Goal: Information Seeking & Learning: Learn about a topic

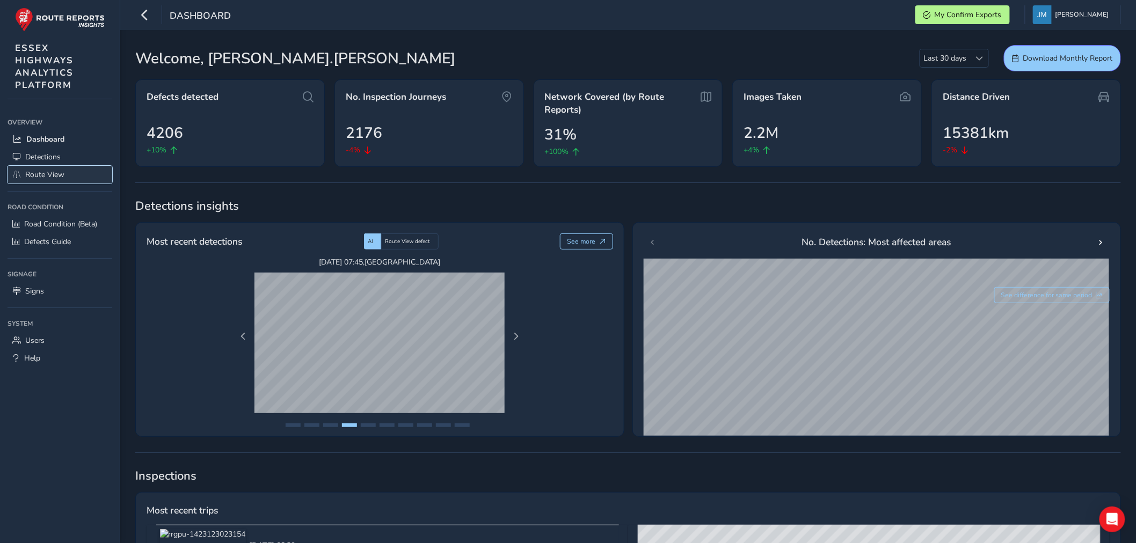
click at [57, 174] on span "Route View" at bounding box center [44, 175] width 39 height 10
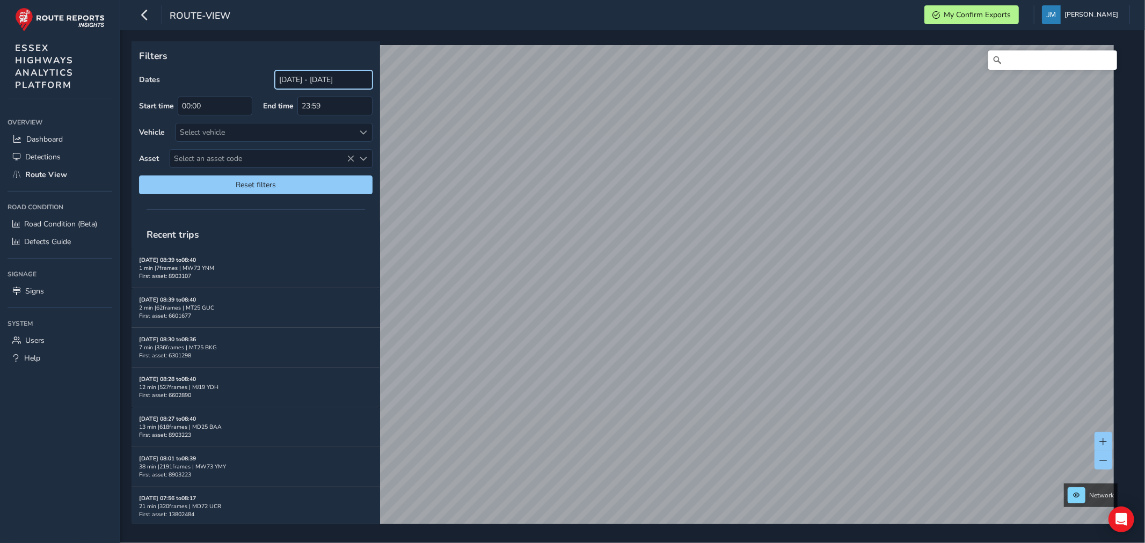
click at [341, 79] on input "[DATE] - [DATE]" at bounding box center [324, 79] width 98 height 19
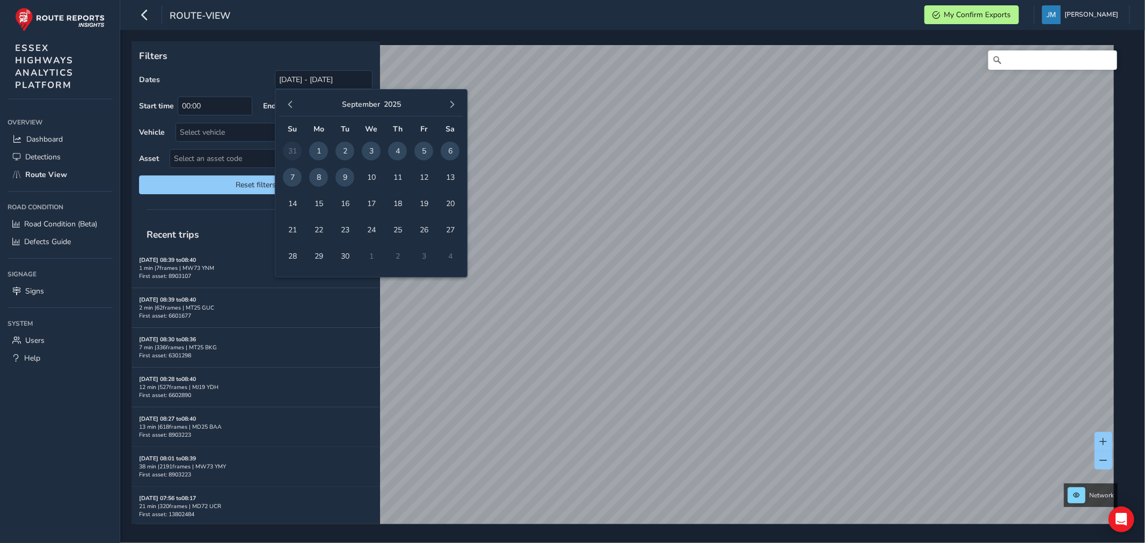
click at [316, 176] on span "8" at bounding box center [318, 177] width 19 height 19
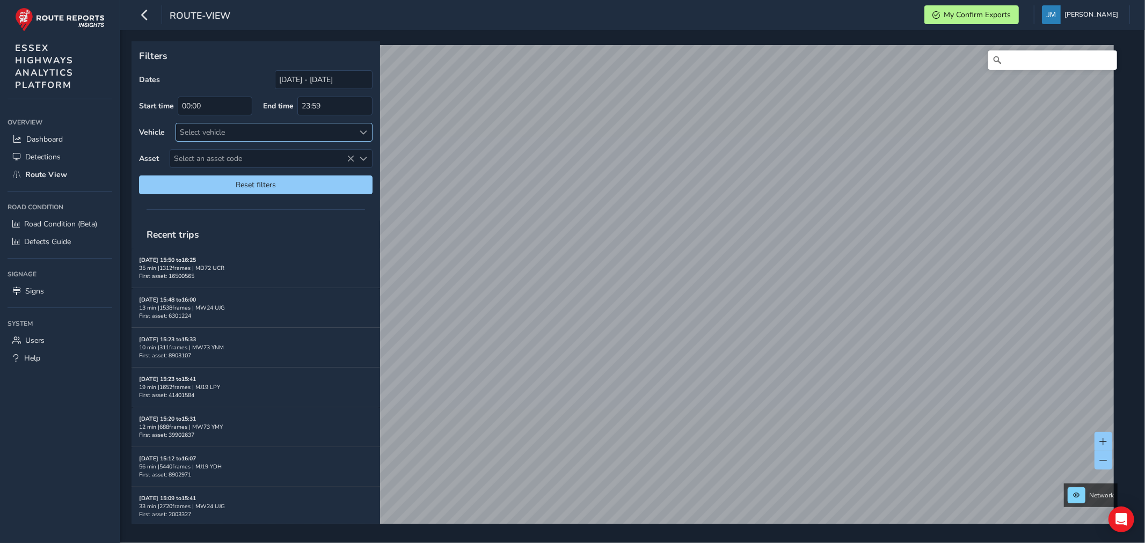
drag, startPoint x: 178, startPoint y: 129, endPoint x: 195, endPoint y: 130, distance: 16.7
click at [184, 129] on div "Select vehicle" at bounding box center [265, 132] width 178 height 18
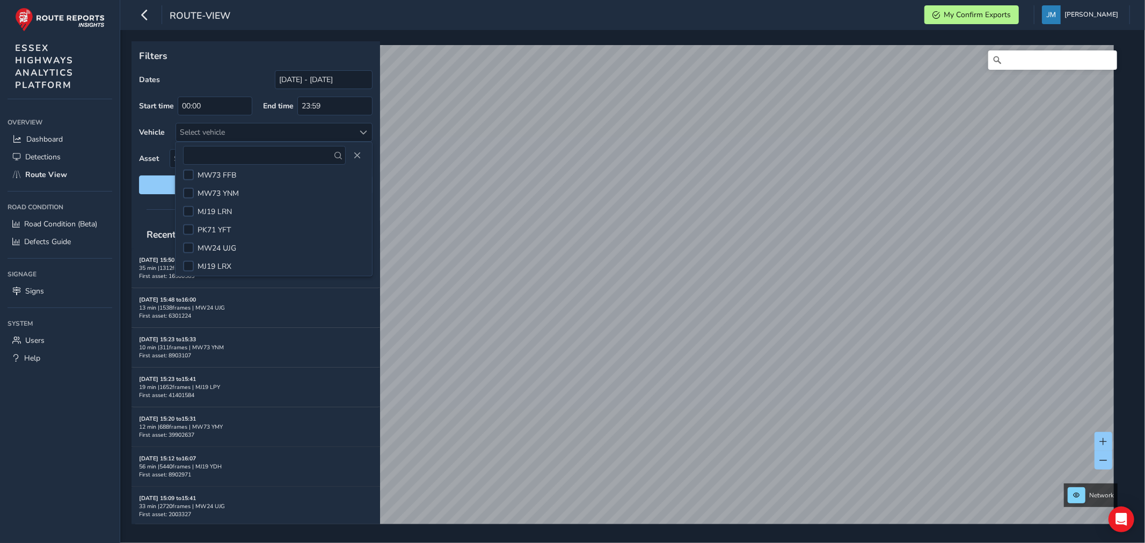
scroll to position [465, 0]
click at [189, 245] on div at bounding box center [188, 245] width 11 height 11
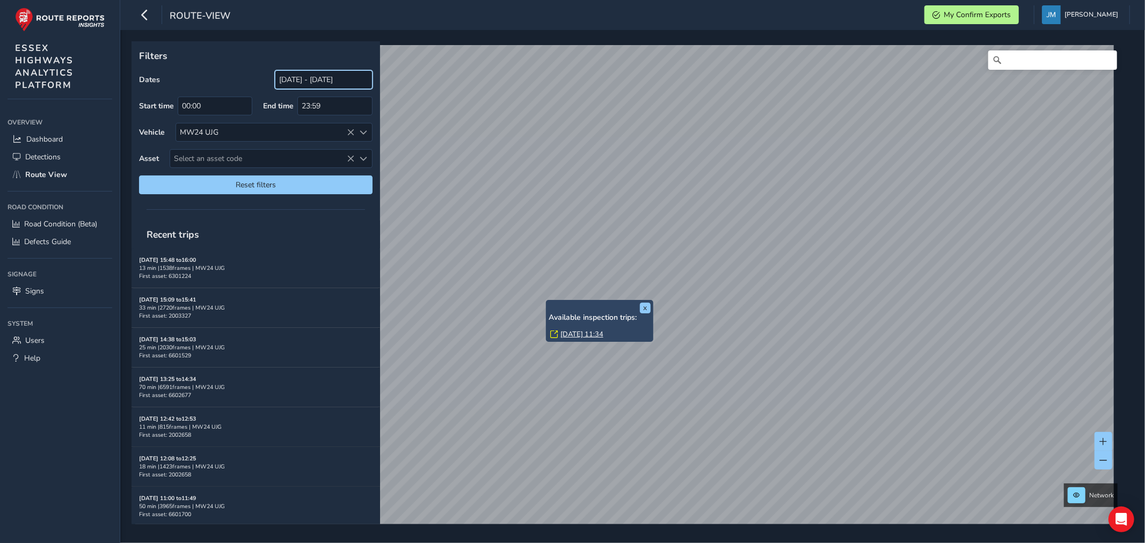
click at [321, 81] on input "[DATE] - [DATE]" at bounding box center [324, 79] width 98 height 19
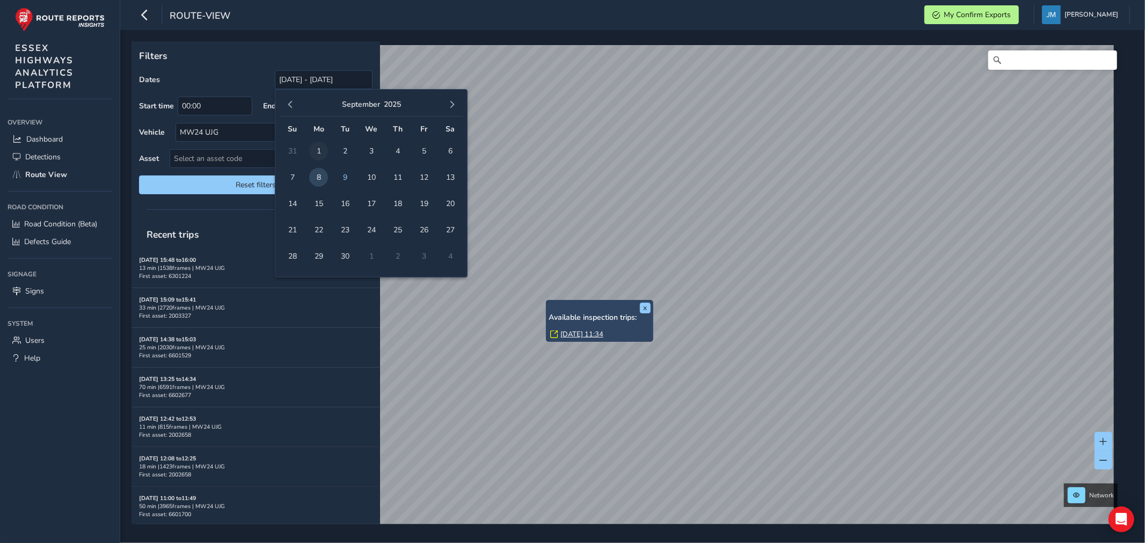
drag, startPoint x: 320, startPoint y: 147, endPoint x: 334, endPoint y: 153, distance: 15.2
click at [320, 148] on span "1" at bounding box center [318, 151] width 19 height 19
click at [346, 149] on span "2" at bounding box center [345, 151] width 19 height 19
type input "[DATE] - [DATE]"
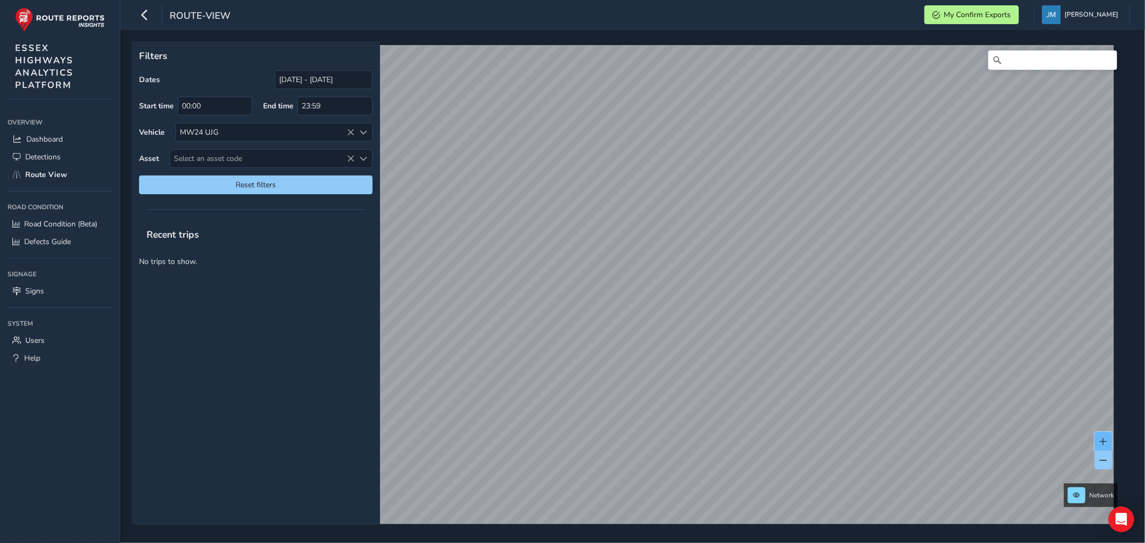
click at [754, 328] on button at bounding box center [1104, 441] width 18 height 19
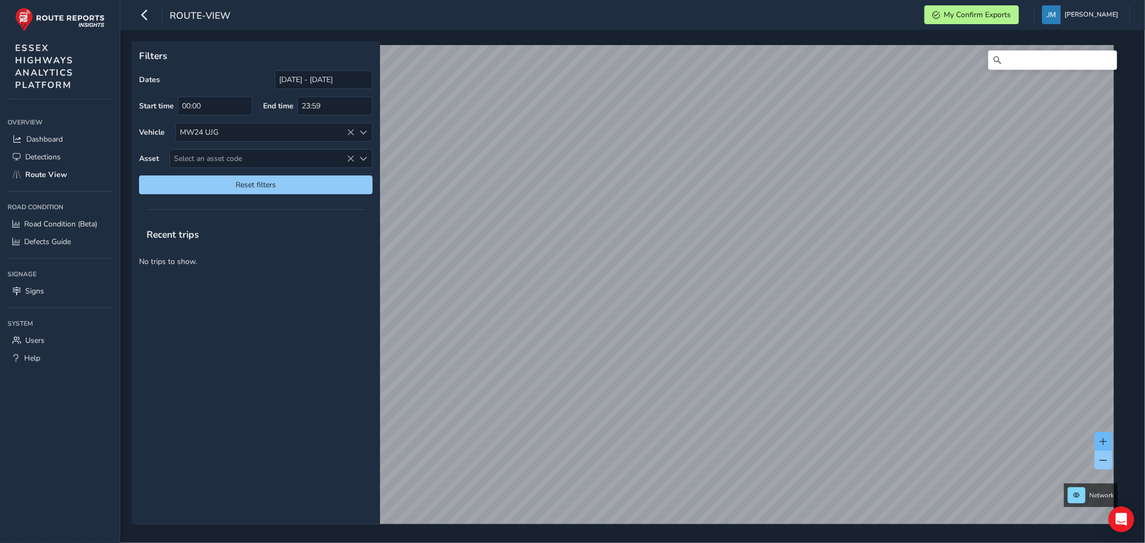
click at [0, 0] on div "x Available inspection trips: [GEOGRAPHIC_DATA][DATE] 13:25" at bounding box center [0, 0] width 0 height 0
click at [643, 328] on link "[DATE] 13:25" at bounding box center [645, 368] width 43 height 10
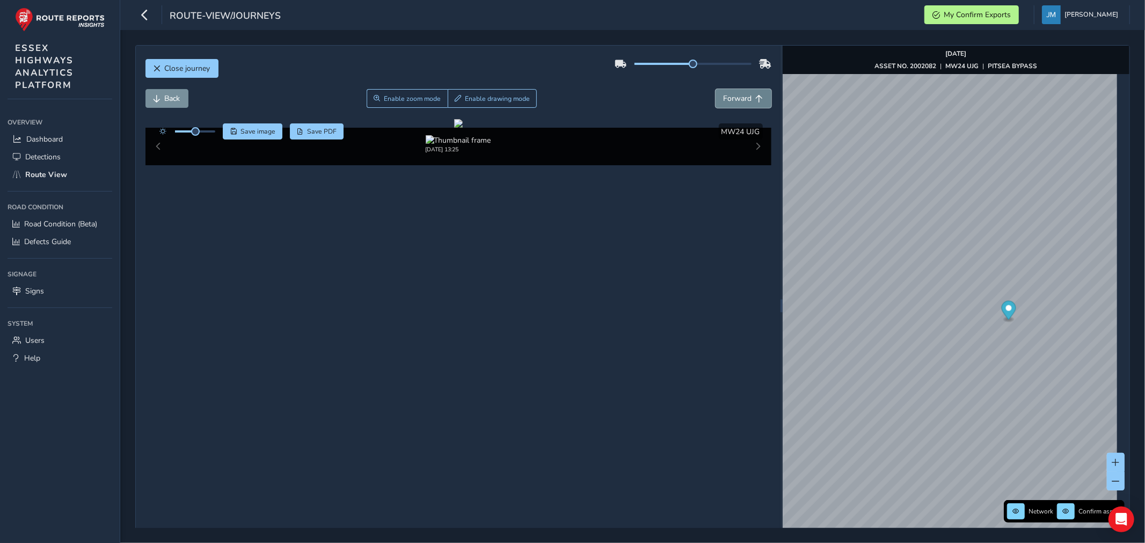
click at [754, 99] on span "Forward" at bounding box center [760, 99] width 8 height 8
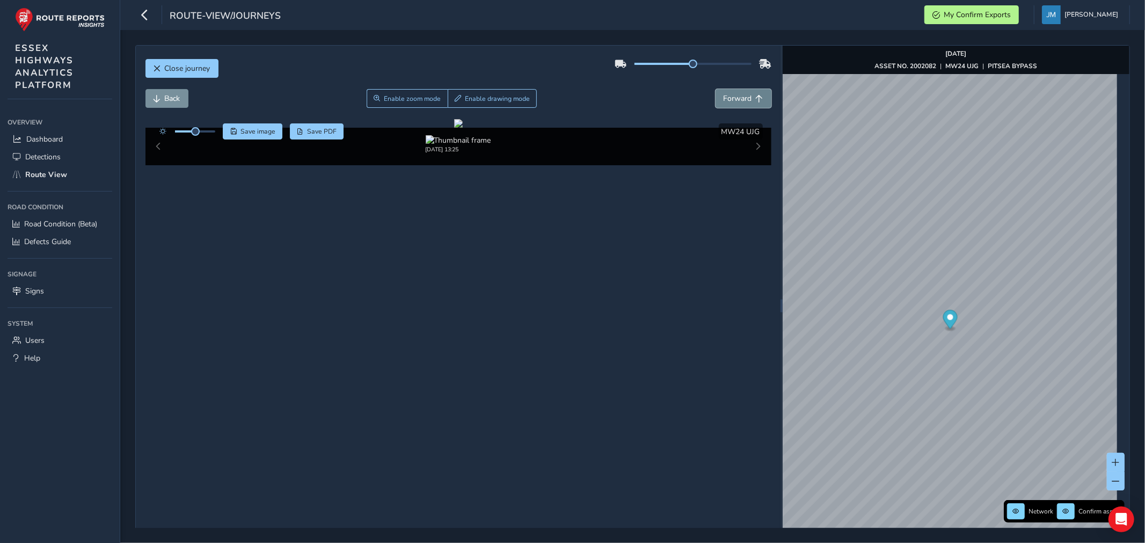
click at [754, 99] on span "Forward" at bounding box center [760, 99] width 8 height 8
click at [166, 99] on span "Back" at bounding box center [173, 98] width 16 height 10
click at [744, 94] on span "Forward" at bounding box center [738, 98] width 28 height 10
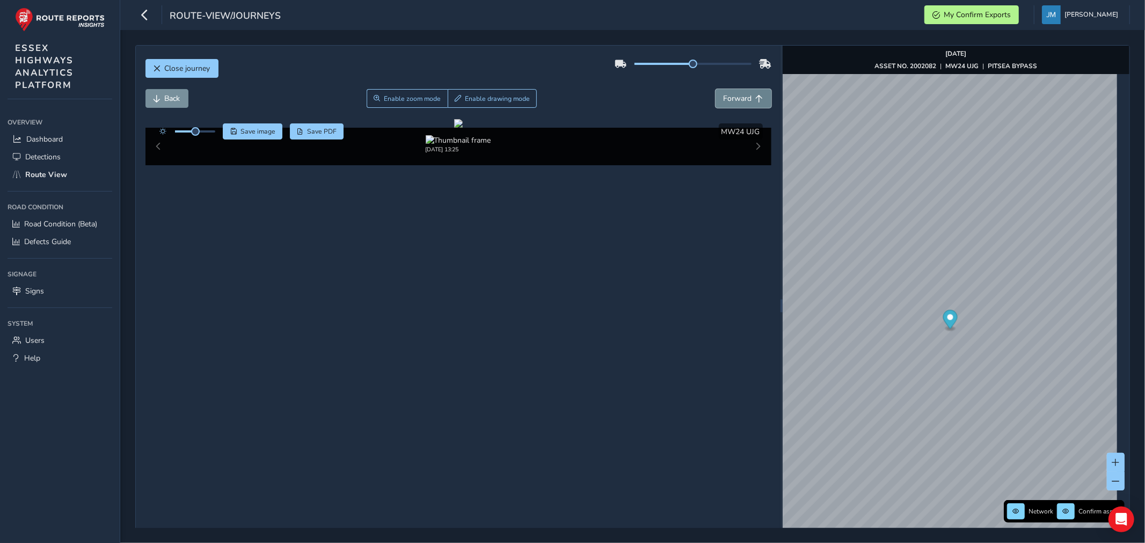
click at [744, 94] on span "Forward" at bounding box center [738, 98] width 28 height 10
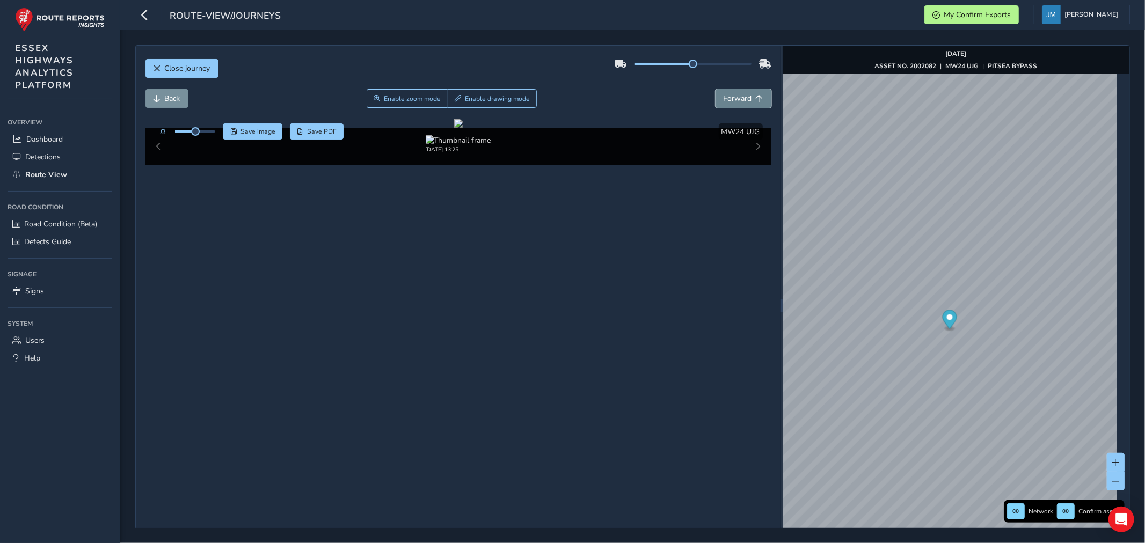
click at [744, 94] on span "Forward" at bounding box center [738, 98] width 28 height 10
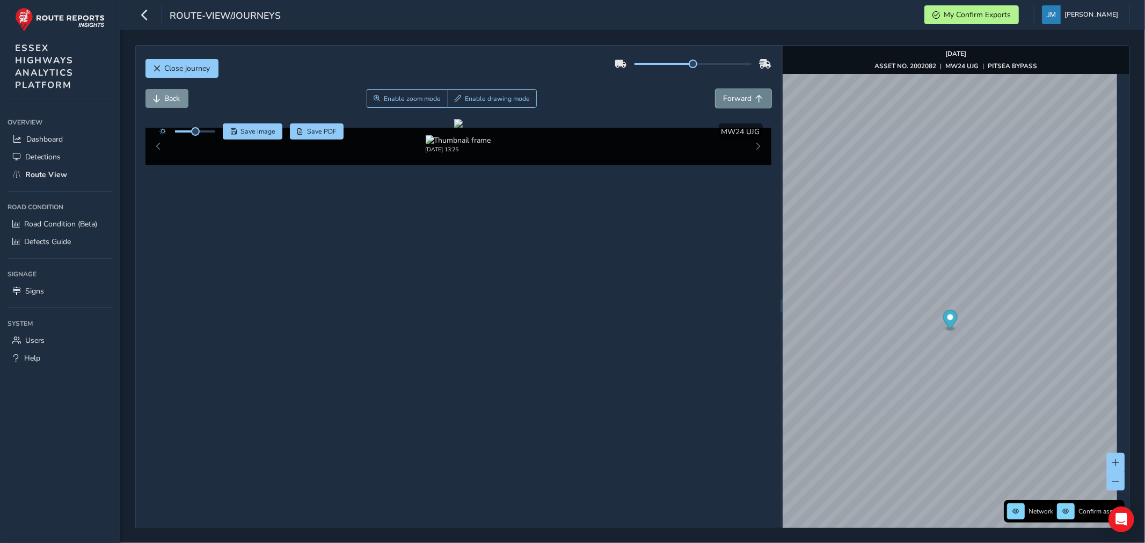
click at [744, 94] on span "Forward" at bounding box center [738, 98] width 28 height 10
click at [41, 170] on span "Route View" at bounding box center [46, 175] width 42 height 10
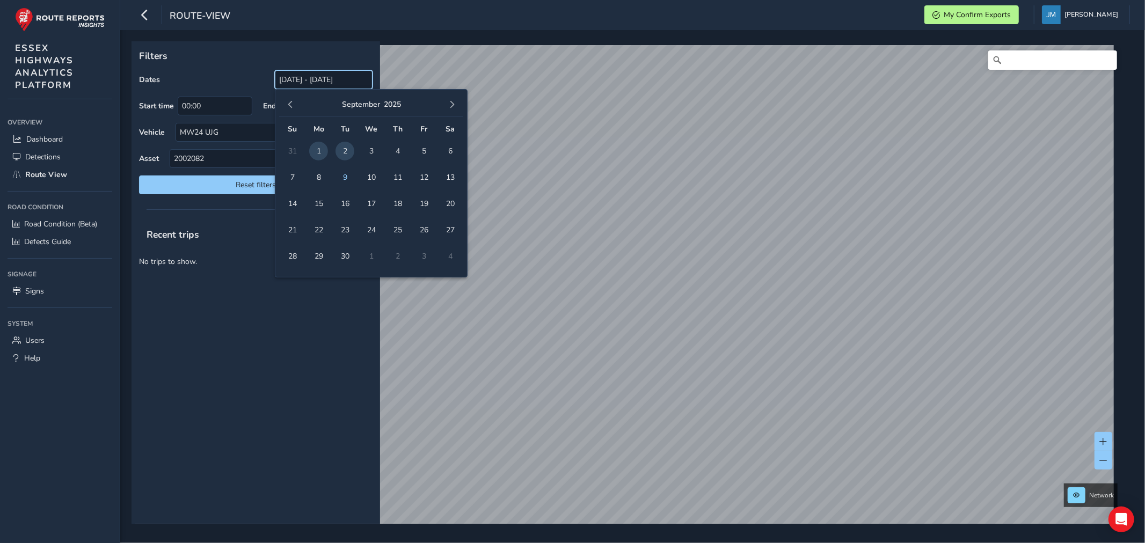
click at [309, 78] on input "[DATE] - [DATE]" at bounding box center [324, 79] width 98 height 19
click at [319, 178] on span "8" at bounding box center [318, 177] width 19 height 19
type input "[DATE] - [DATE]"
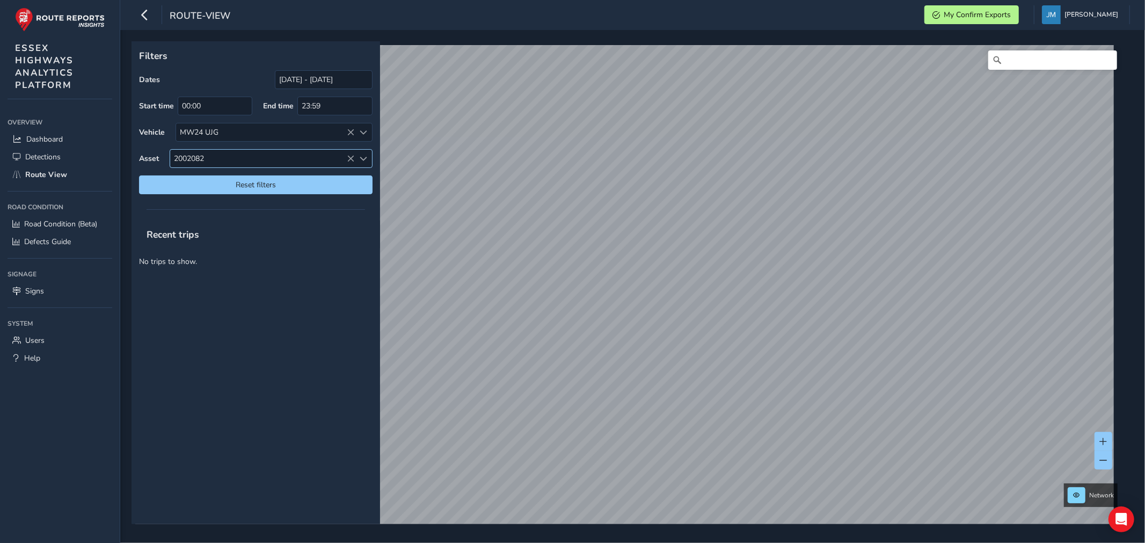
click at [346, 154] on span "2002082" at bounding box center [262, 159] width 184 height 18
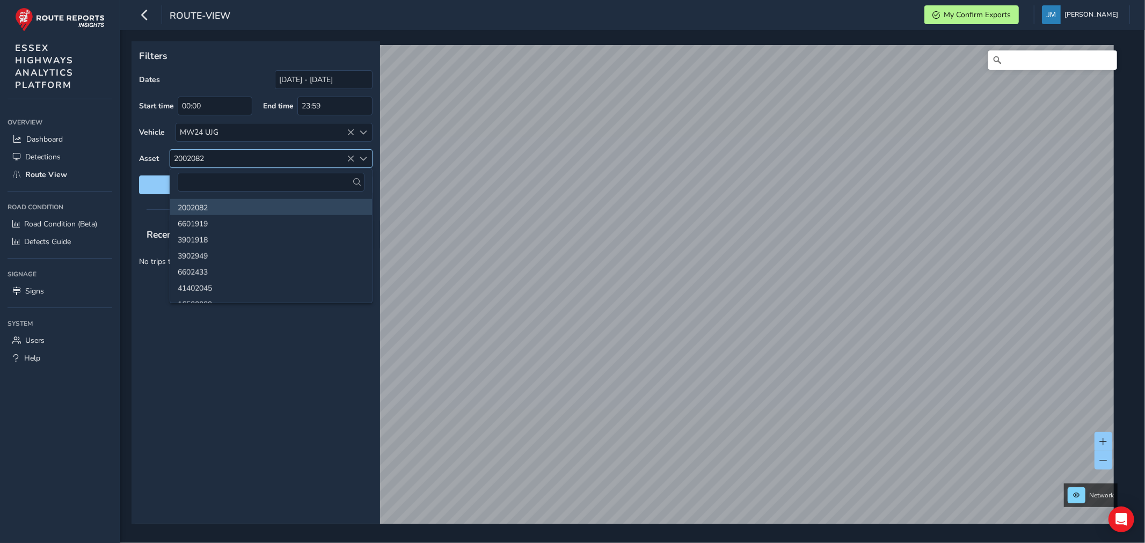
click at [351, 157] on icon at bounding box center [351, 159] width 8 height 8
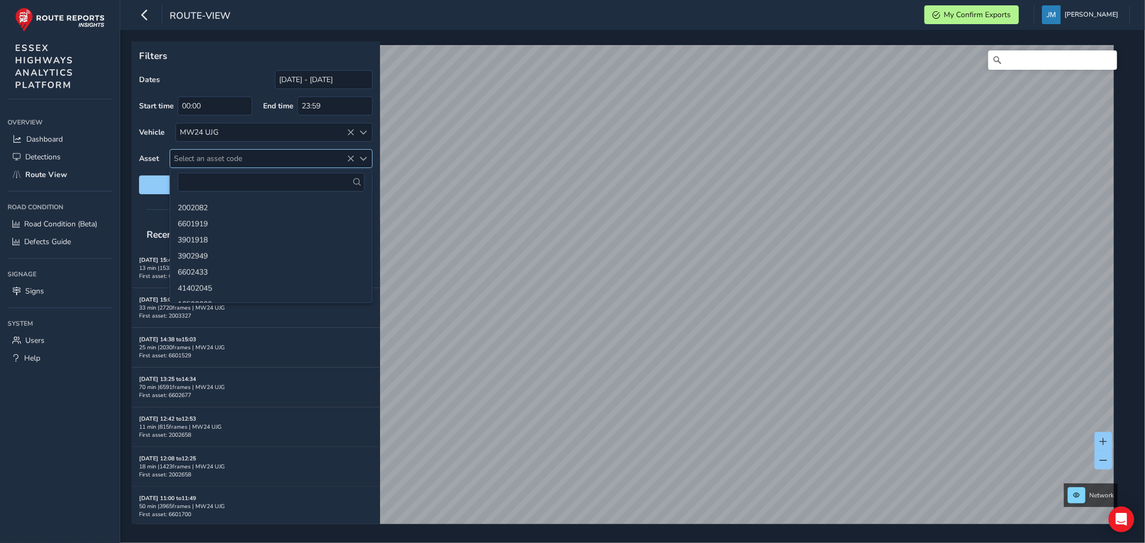
click at [351, 157] on icon at bounding box center [351, 159] width 8 height 8
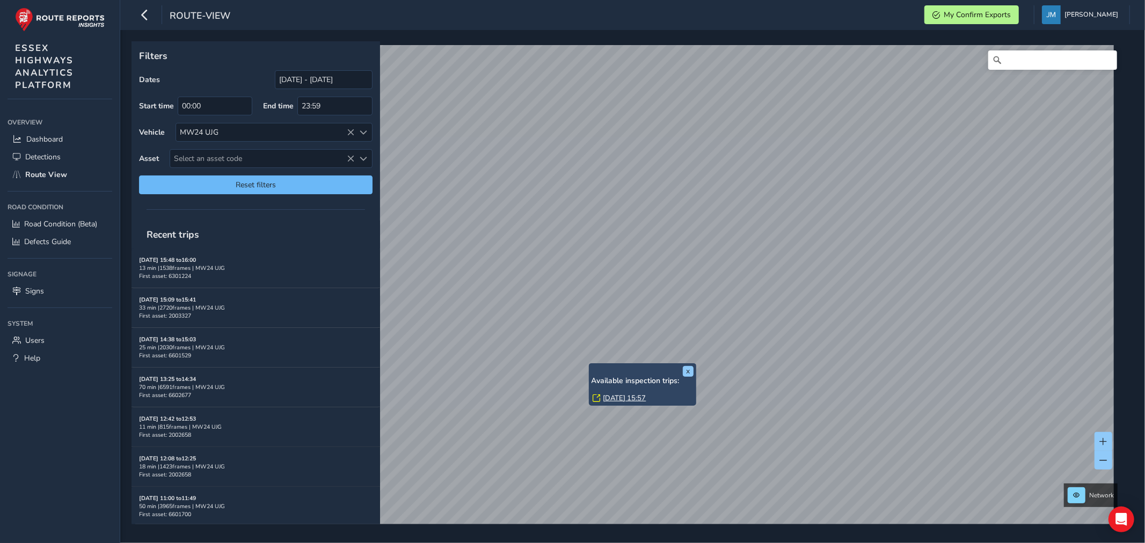
click at [592, 328] on div "x Available inspection trips: [GEOGRAPHIC_DATA][DATE] 15:57" at bounding box center [643, 384] width 102 height 37
click at [629, 328] on link "[DATE] 15:57" at bounding box center [624, 398] width 43 height 10
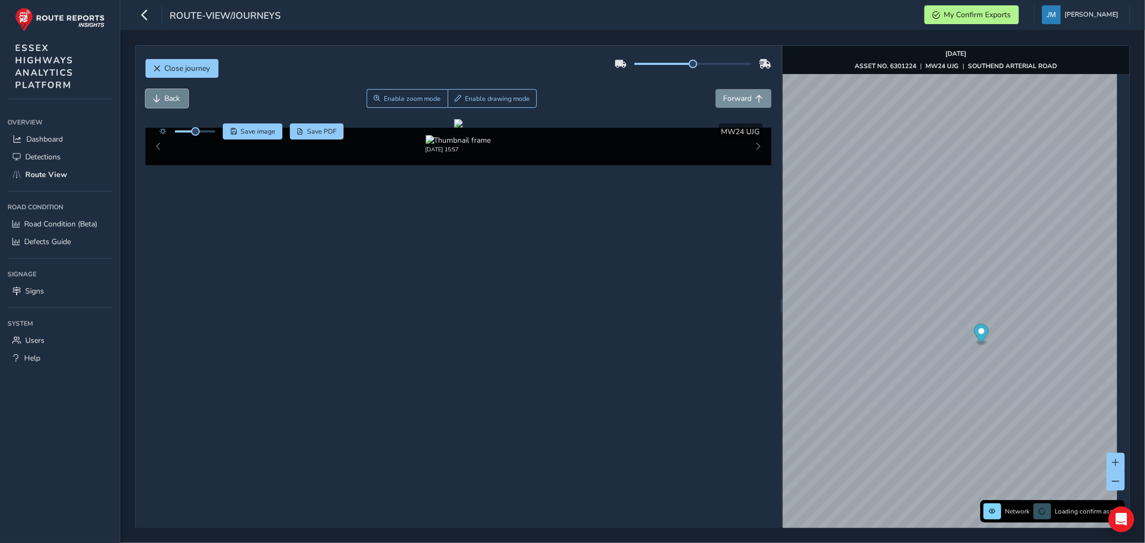
click at [173, 99] on span "Back" at bounding box center [173, 98] width 16 height 10
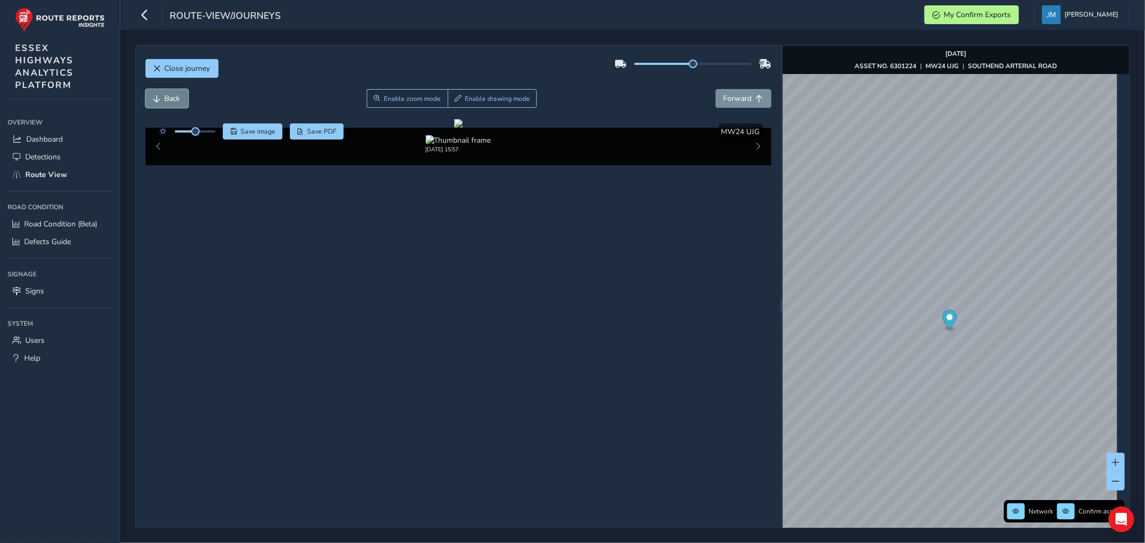
click at [173, 99] on span "Back" at bounding box center [173, 98] width 16 height 10
click at [749, 100] on button "Forward" at bounding box center [744, 98] width 56 height 19
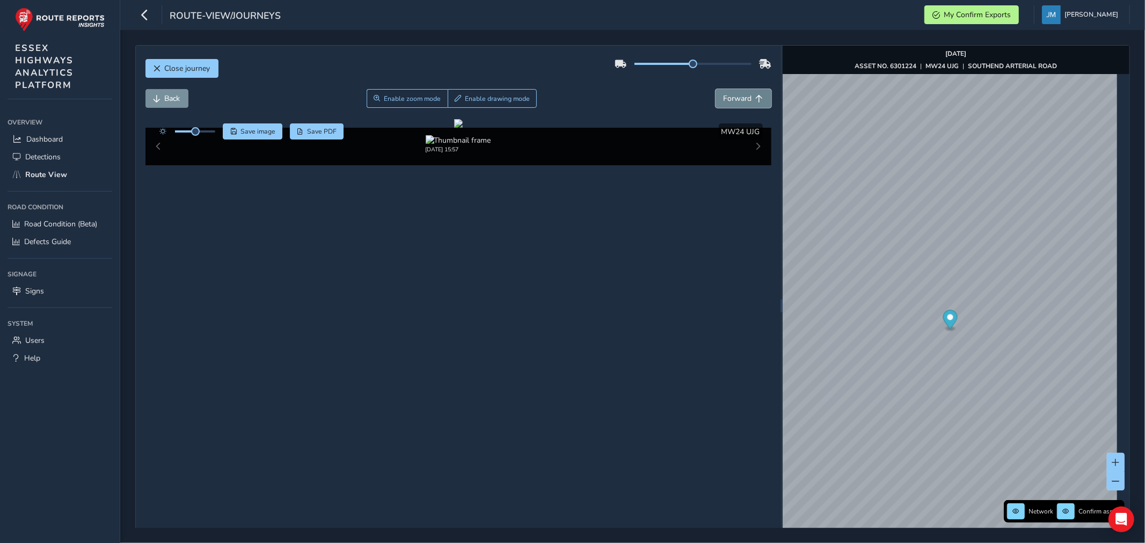
click at [749, 100] on button "Forward" at bounding box center [744, 98] width 56 height 19
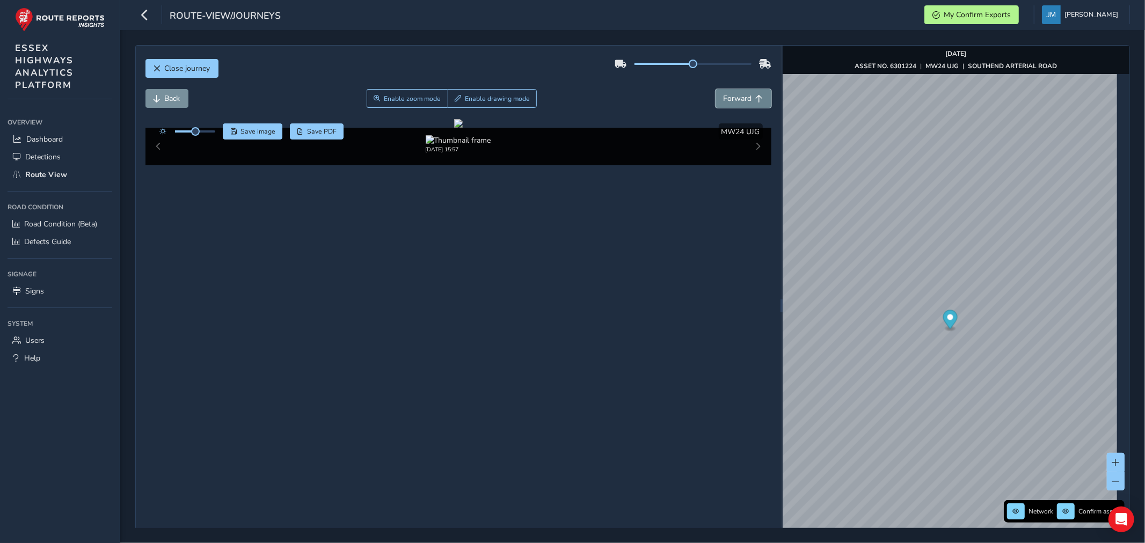
click at [749, 100] on button "Forward" at bounding box center [744, 98] width 56 height 19
click at [743, 100] on span "Forward" at bounding box center [738, 98] width 28 height 10
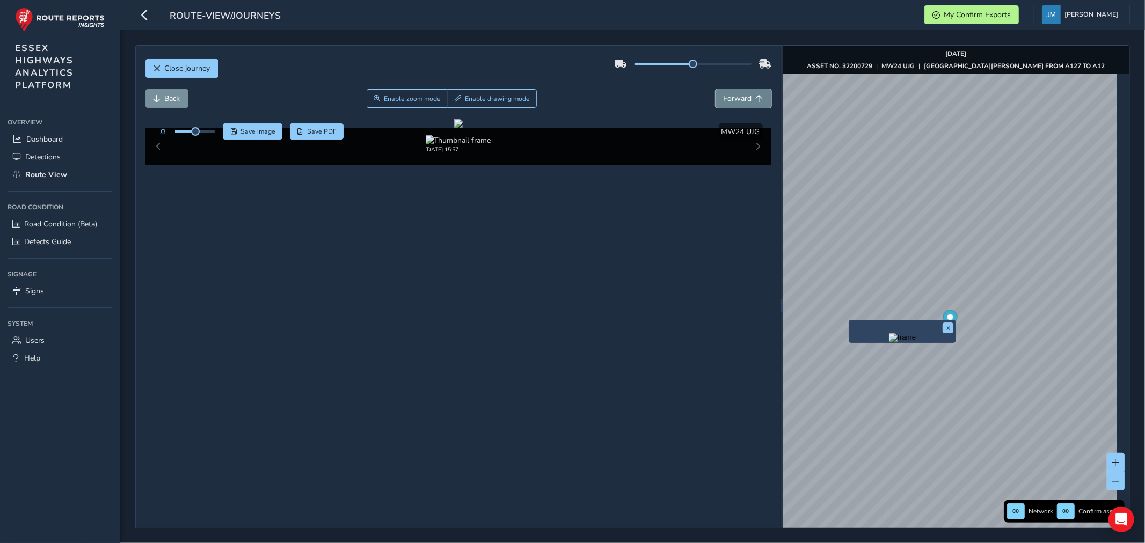
click at [743, 100] on span "Forward" at bounding box center [738, 98] width 28 height 10
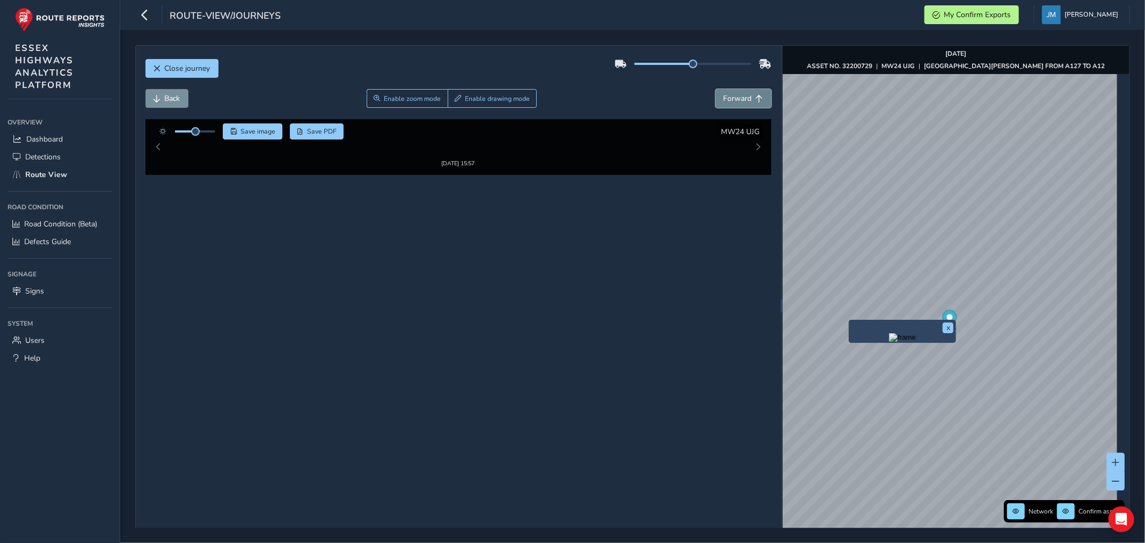
click at [744, 100] on span "Forward" at bounding box center [738, 98] width 28 height 10
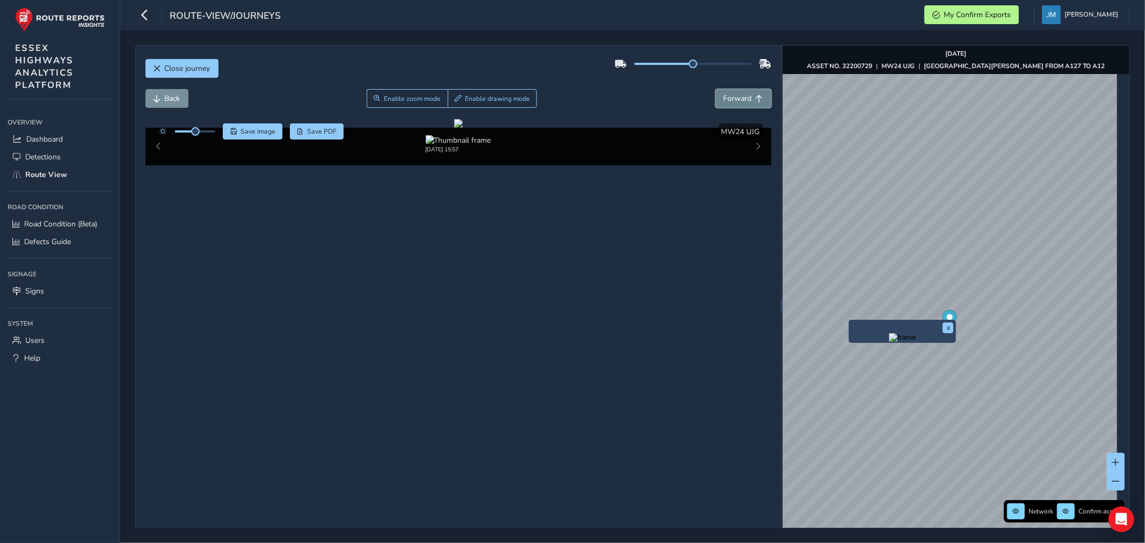
click at [744, 100] on span "Forward" at bounding box center [738, 98] width 28 height 10
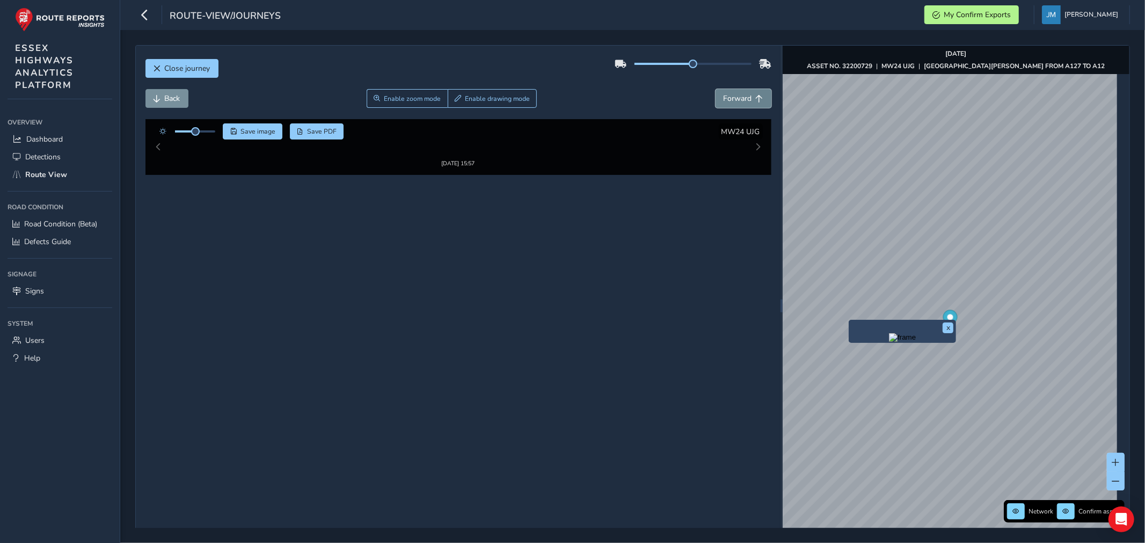
click at [744, 100] on span "Forward" at bounding box center [738, 98] width 28 height 10
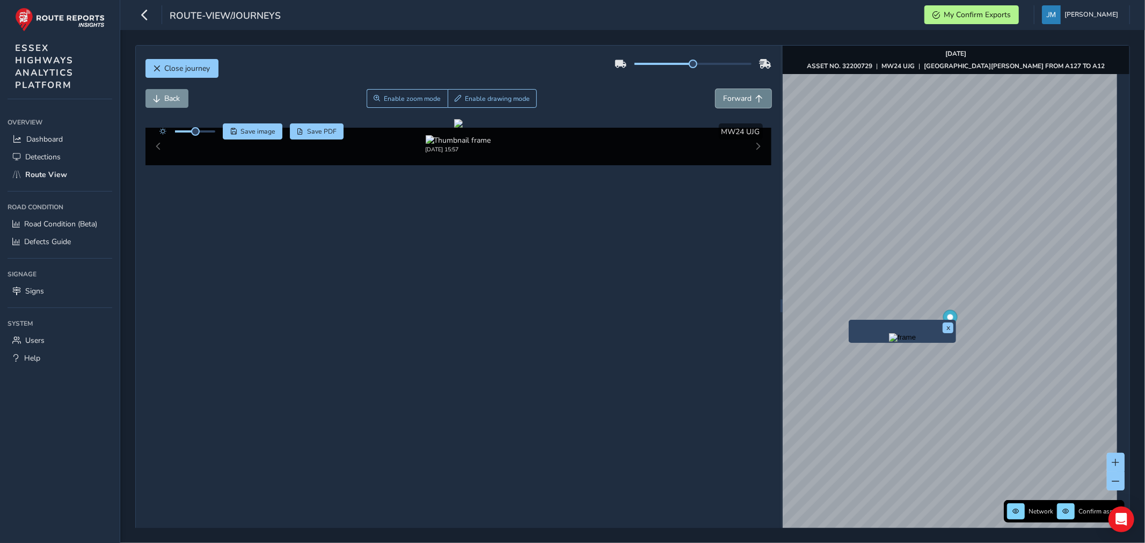
click at [744, 100] on span "Forward" at bounding box center [738, 98] width 28 height 10
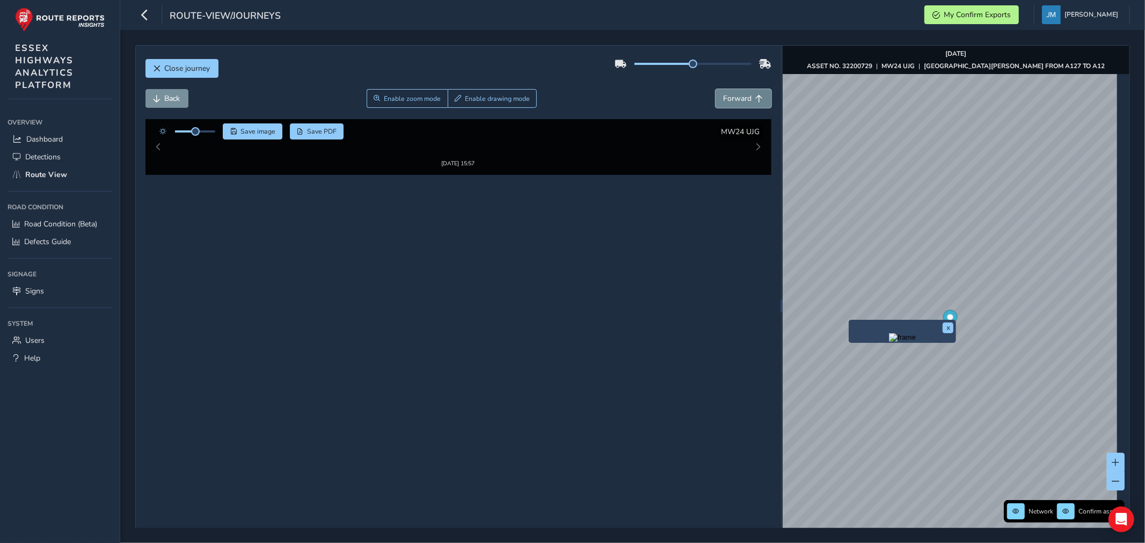
click at [744, 100] on span "Forward" at bounding box center [738, 98] width 28 height 10
click at [745, 100] on span "Forward" at bounding box center [738, 98] width 28 height 10
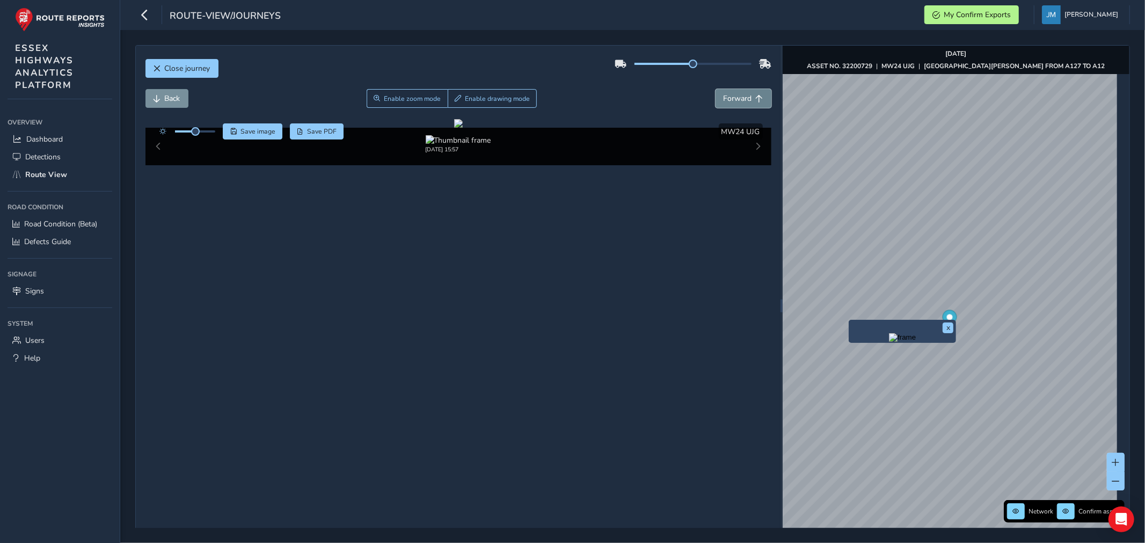
click at [745, 100] on span "Forward" at bounding box center [738, 98] width 28 height 10
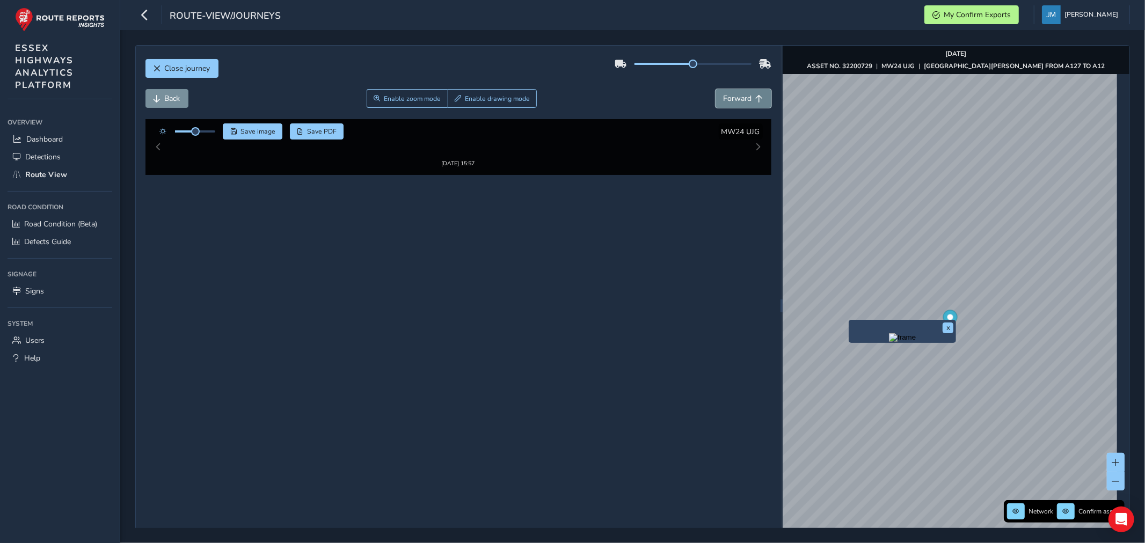
click at [745, 100] on span "Forward" at bounding box center [738, 98] width 28 height 10
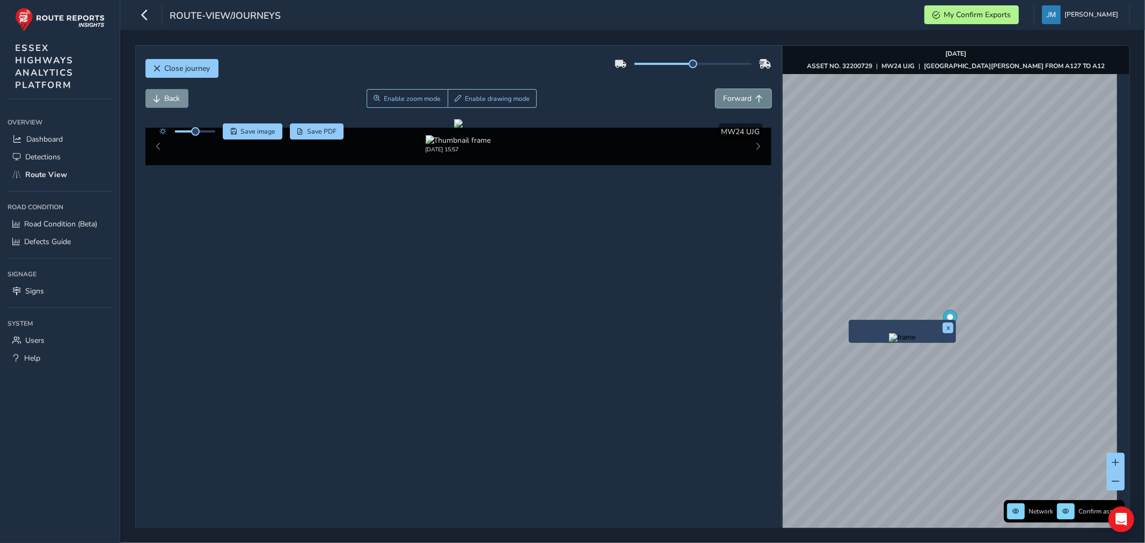
click at [745, 100] on span "Forward" at bounding box center [738, 98] width 28 height 10
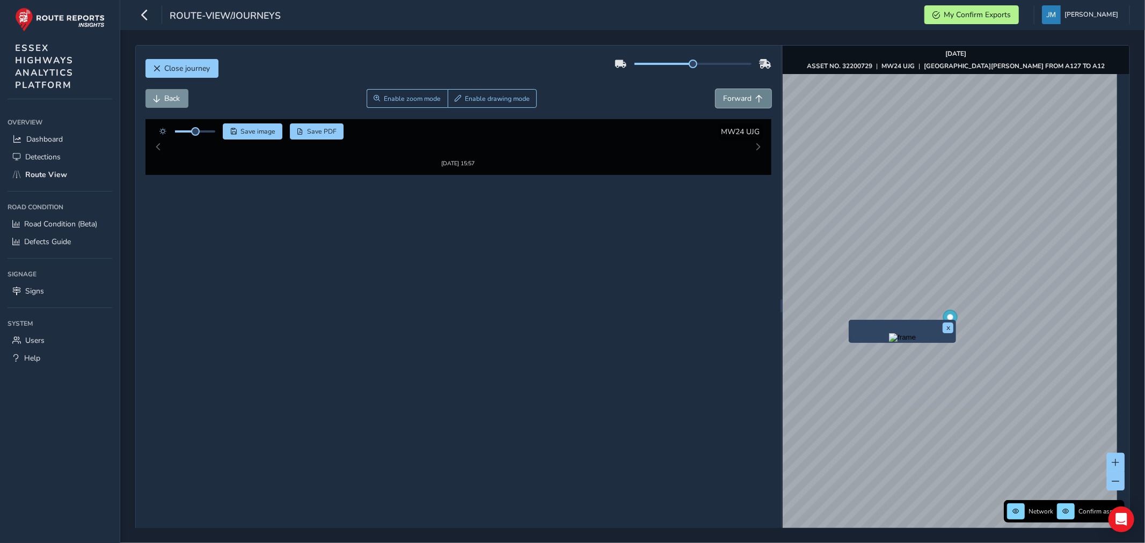
click at [745, 100] on span "Forward" at bounding box center [738, 98] width 28 height 10
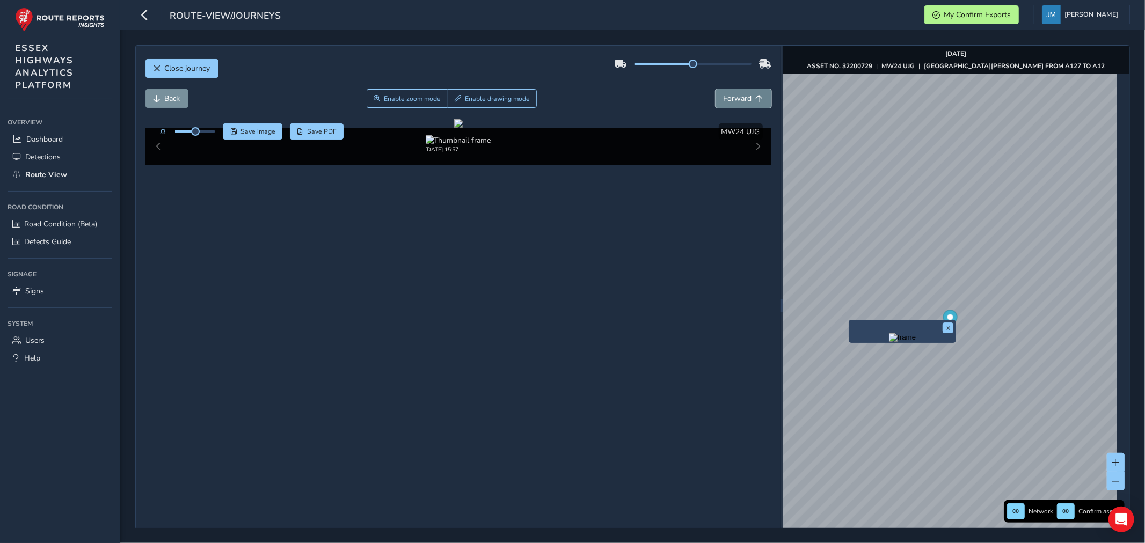
click at [745, 100] on span "Forward" at bounding box center [738, 98] width 28 height 10
click at [159, 95] on span "Back" at bounding box center [158, 99] width 8 height 8
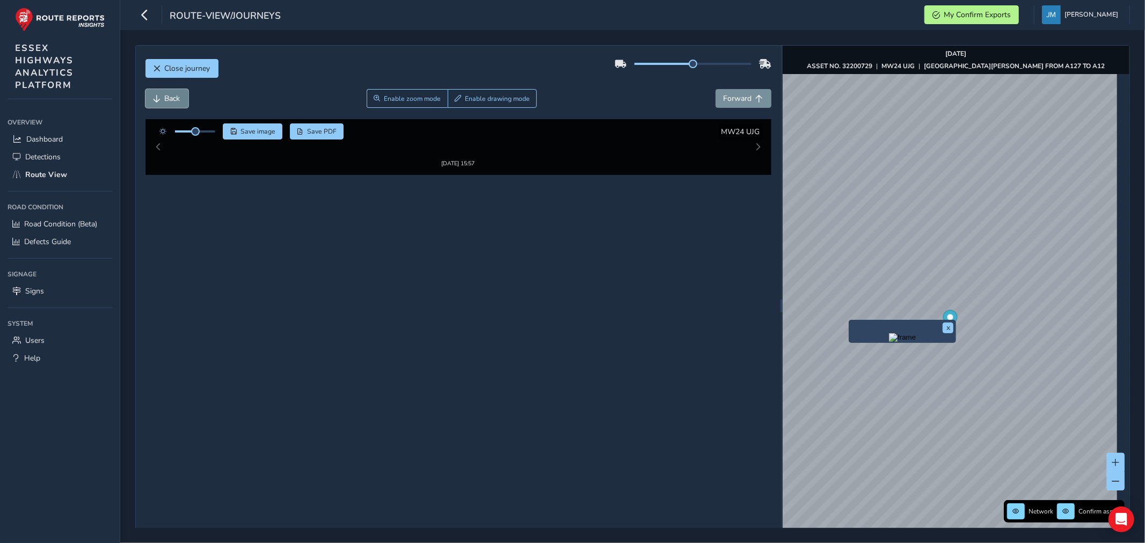
click at [159, 95] on span "Back" at bounding box center [158, 99] width 8 height 8
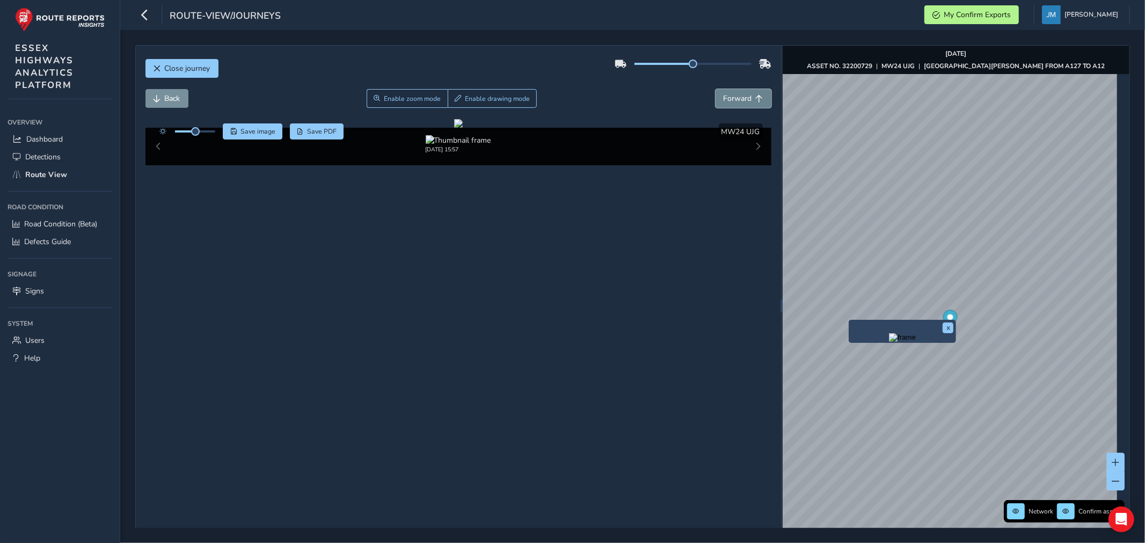
click at [754, 95] on span "Forward" at bounding box center [760, 99] width 8 height 8
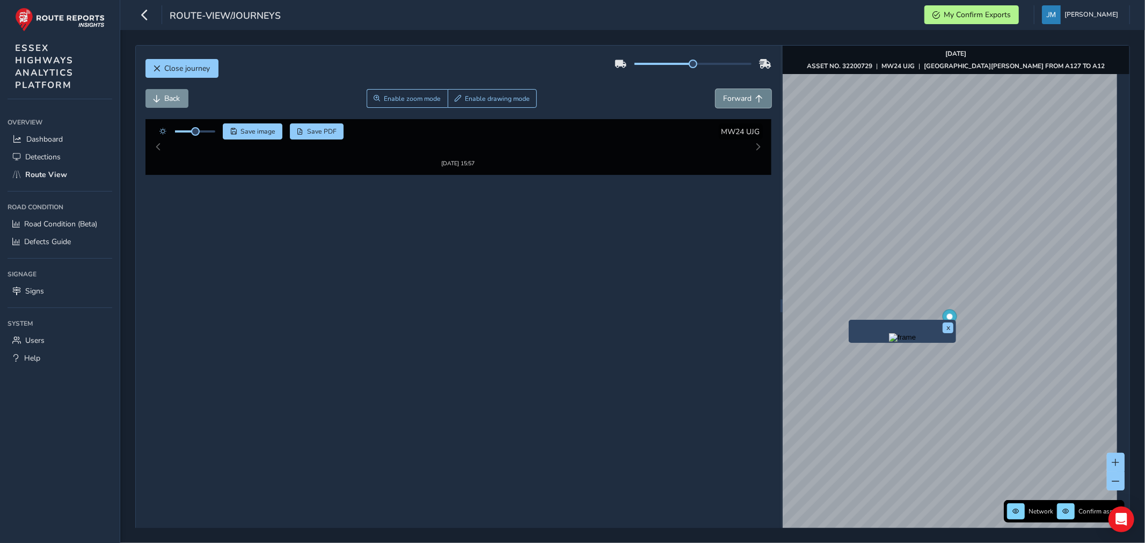
click at [754, 95] on span "Forward" at bounding box center [760, 99] width 8 height 8
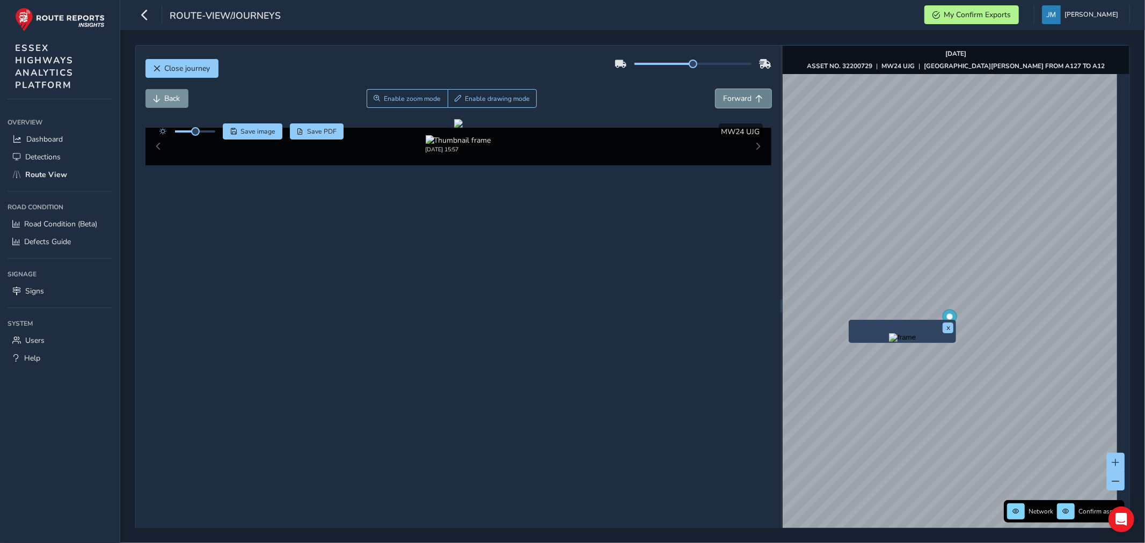
click at [754, 95] on span "Forward" at bounding box center [760, 99] width 8 height 8
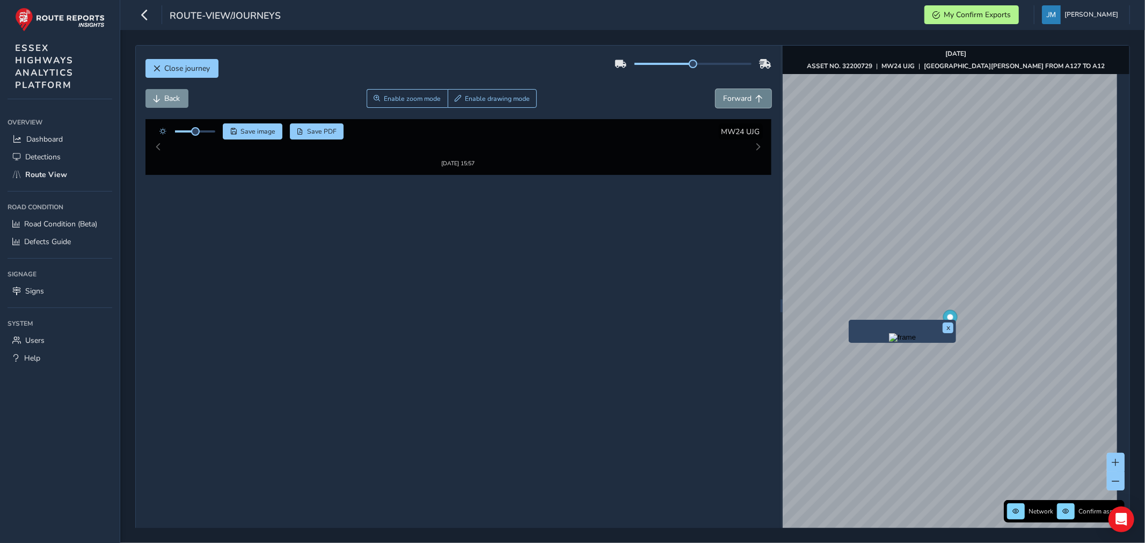
click at [754, 95] on span "Forward" at bounding box center [760, 99] width 8 height 8
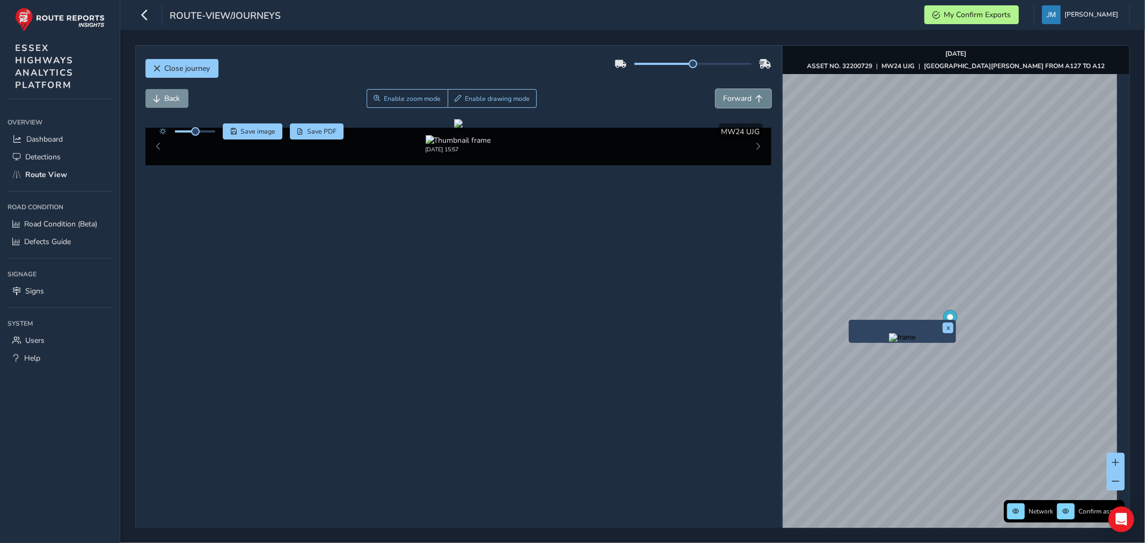
click at [754, 95] on span "Forward" at bounding box center [760, 99] width 8 height 8
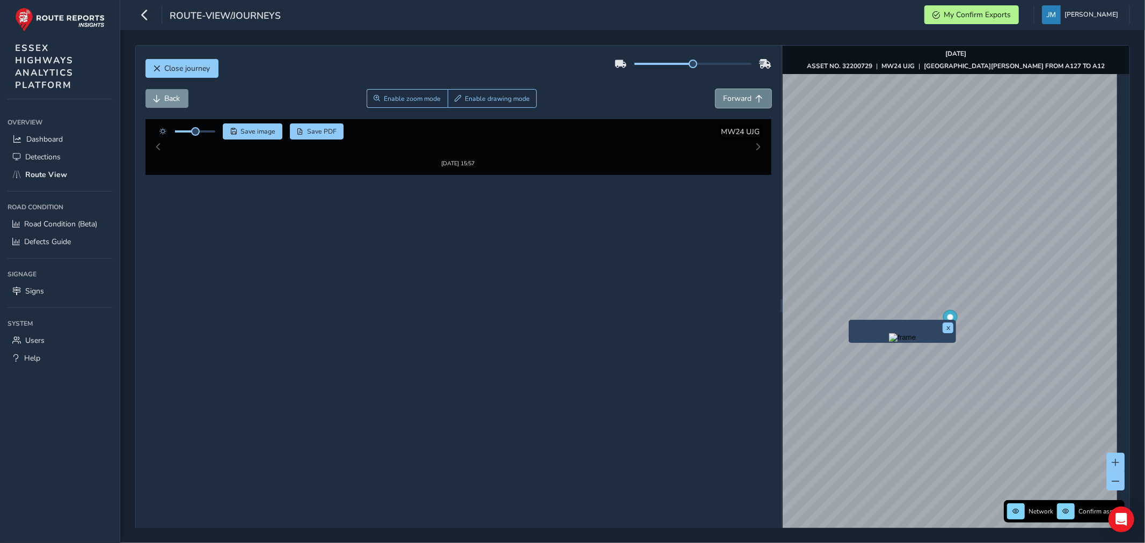
click at [754, 95] on span "Forward" at bounding box center [760, 99] width 8 height 8
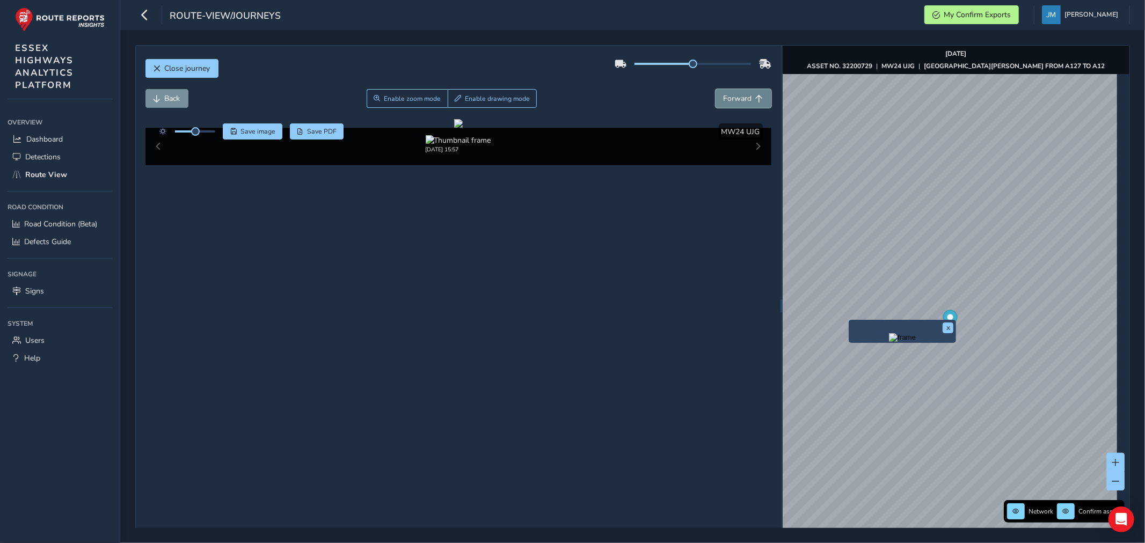
click at [754, 95] on span "Forward" at bounding box center [760, 99] width 8 height 8
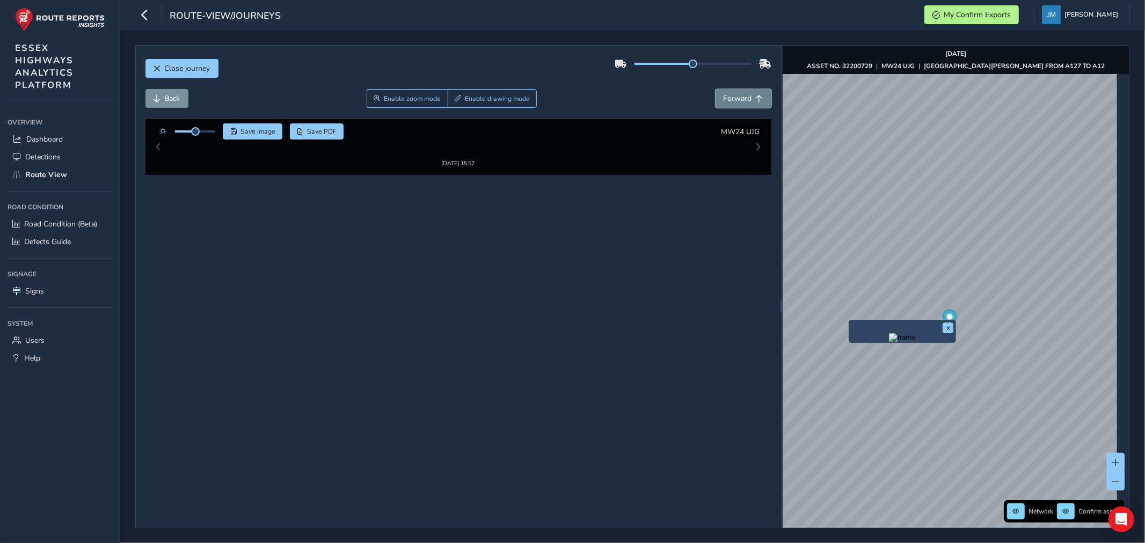
click at [754, 95] on span "Forward" at bounding box center [760, 99] width 8 height 8
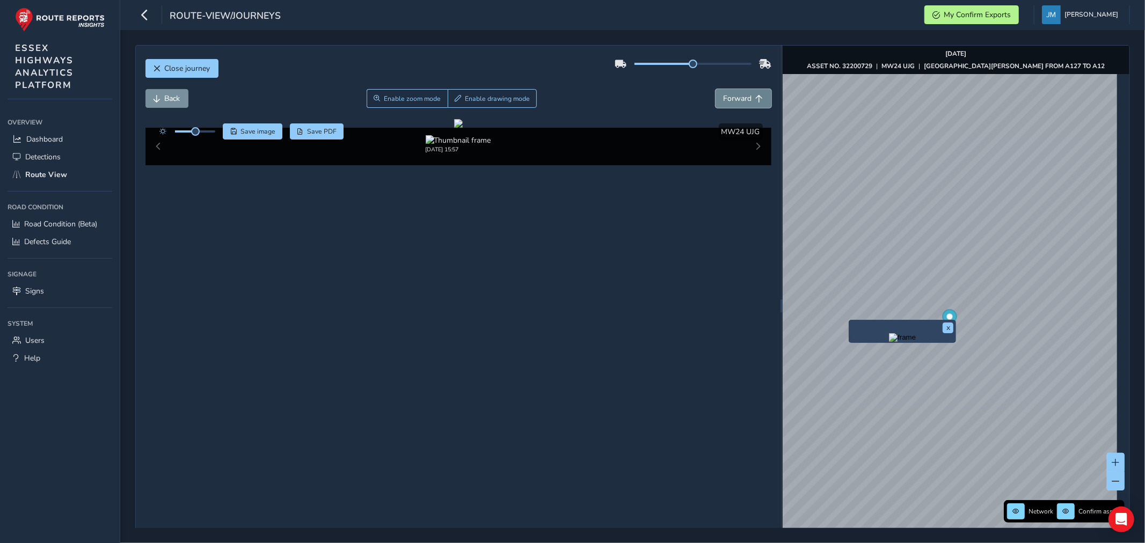
click at [754, 95] on span "Forward" at bounding box center [760, 99] width 8 height 8
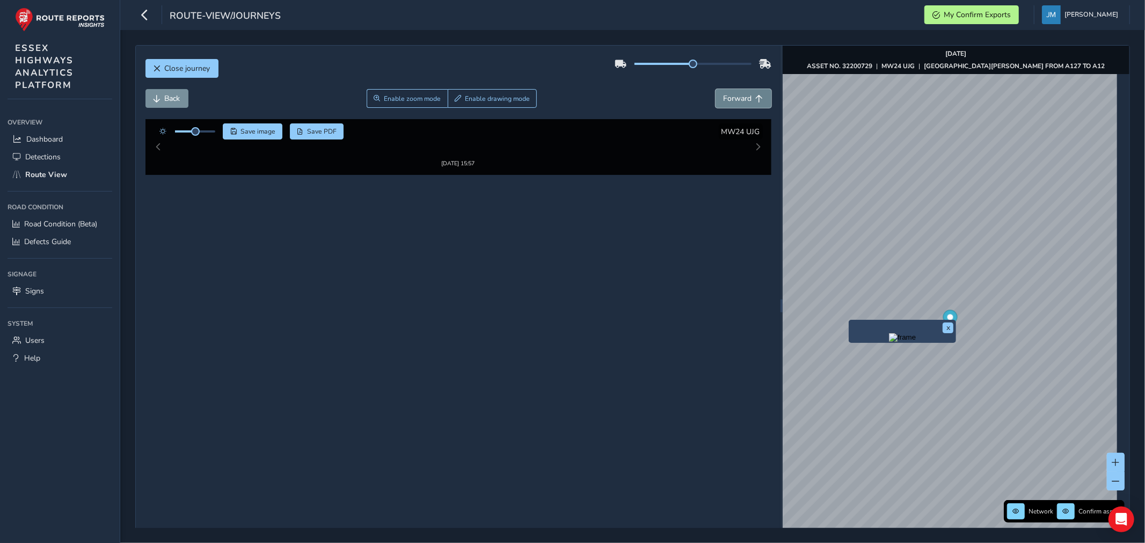
click at [754, 95] on span "Forward" at bounding box center [760, 99] width 8 height 8
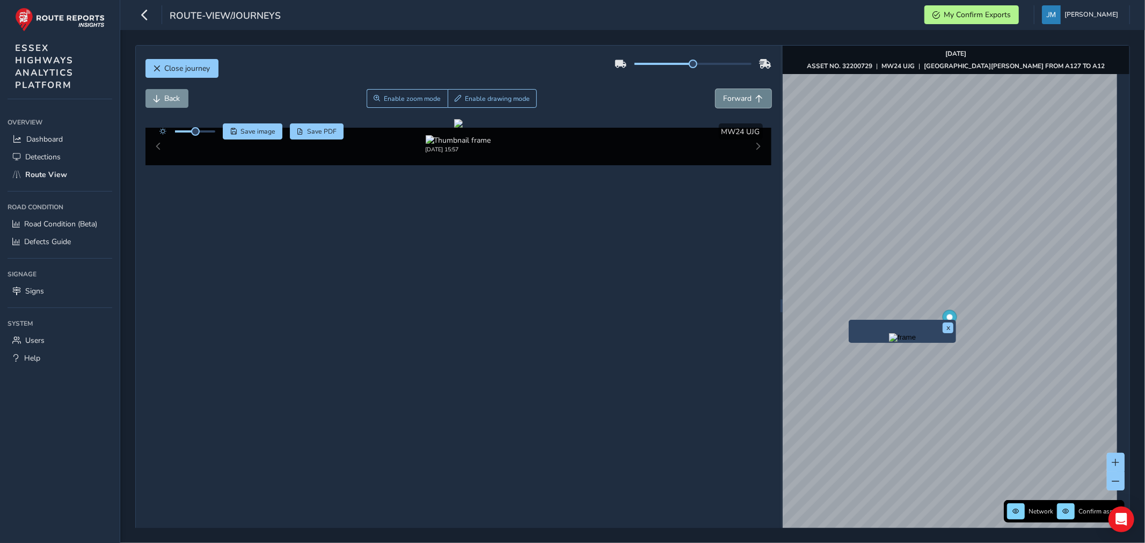
click at [743, 92] on button "Forward" at bounding box center [744, 98] width 56 height 19
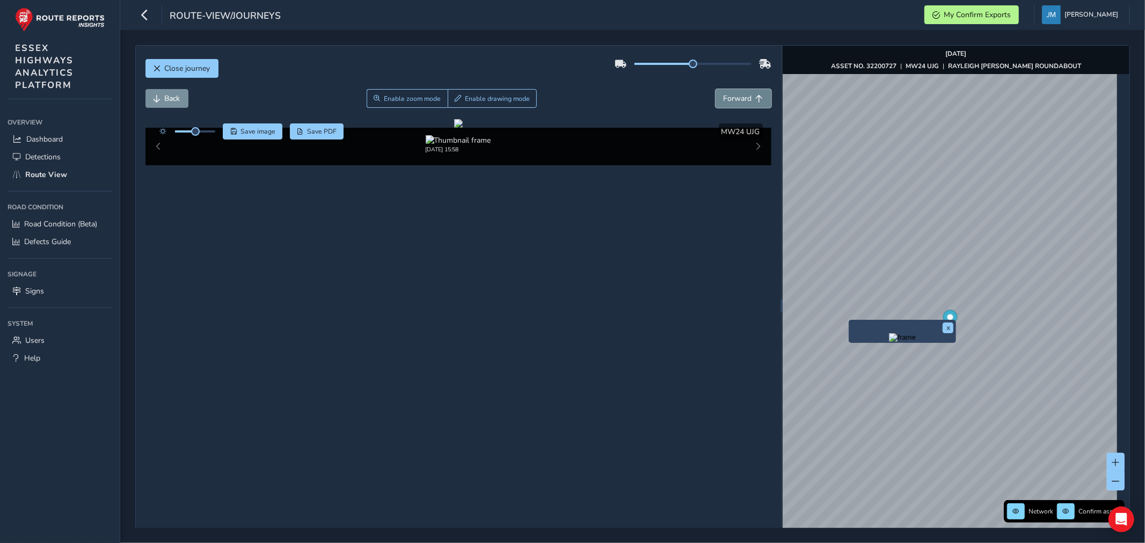
click at [743, 92] on button "Forward" at bounding box center [744, 98] width 56 height 19
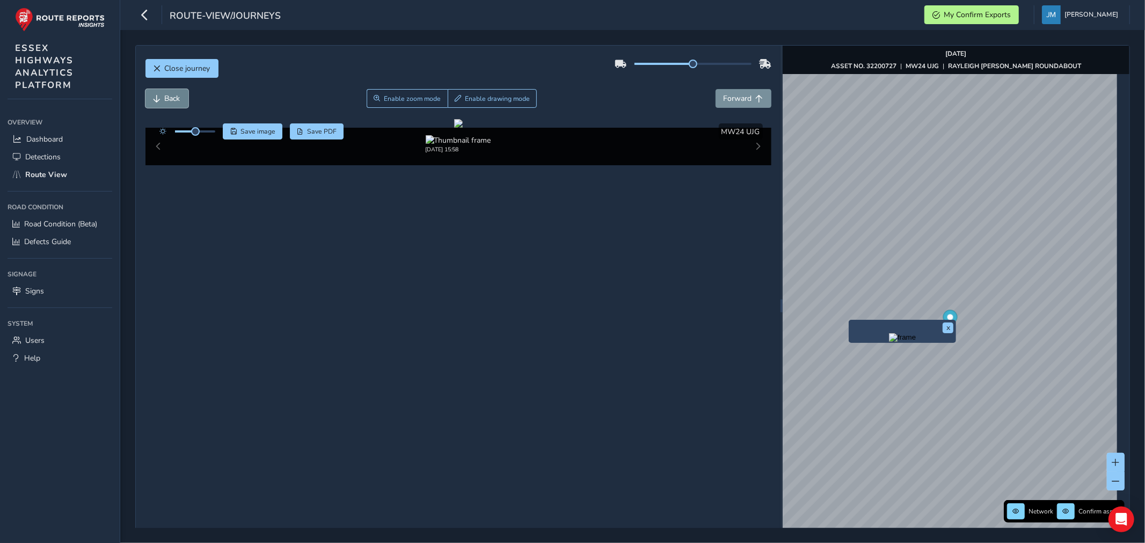
click at [165, 105] on button "Back" at bounding box center [166, 98] width 43 height 19
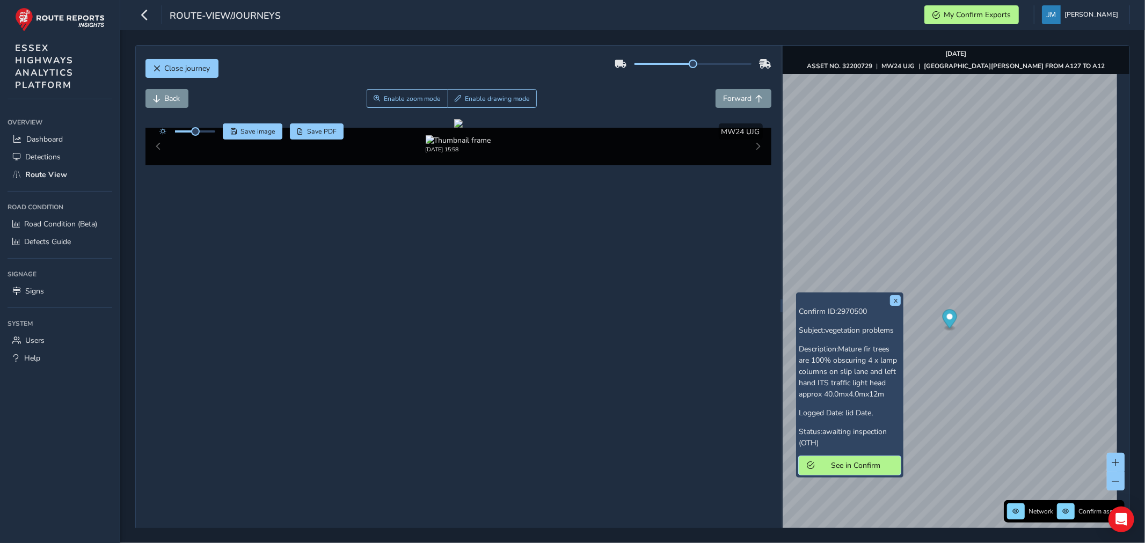
click at [754, 328] on span "See in Confirm" at bounding box center [855, 466] width 75 height 10
